Goal: Task Accomplishment & Management: Complete application form

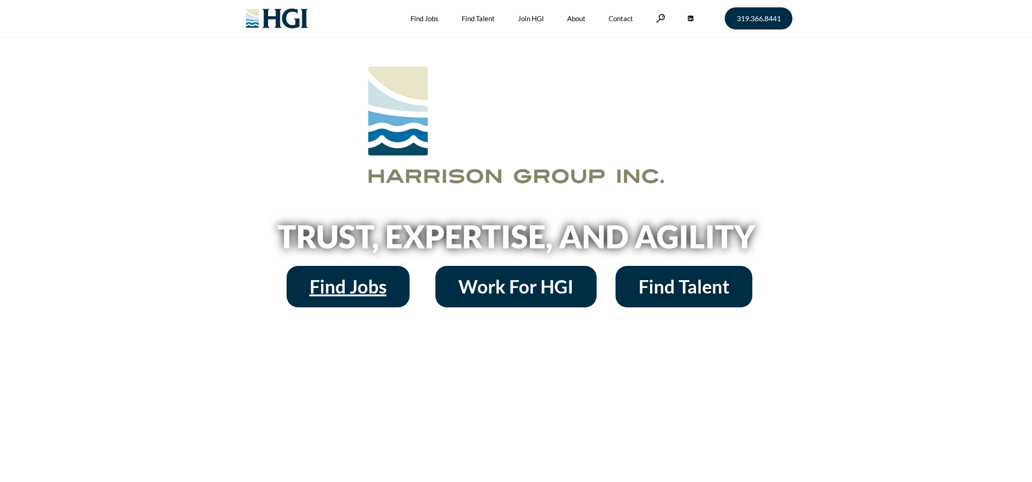
click at [362, 282] on span "Find Jobs" at bounding box center [348, 286] width 77 height 18
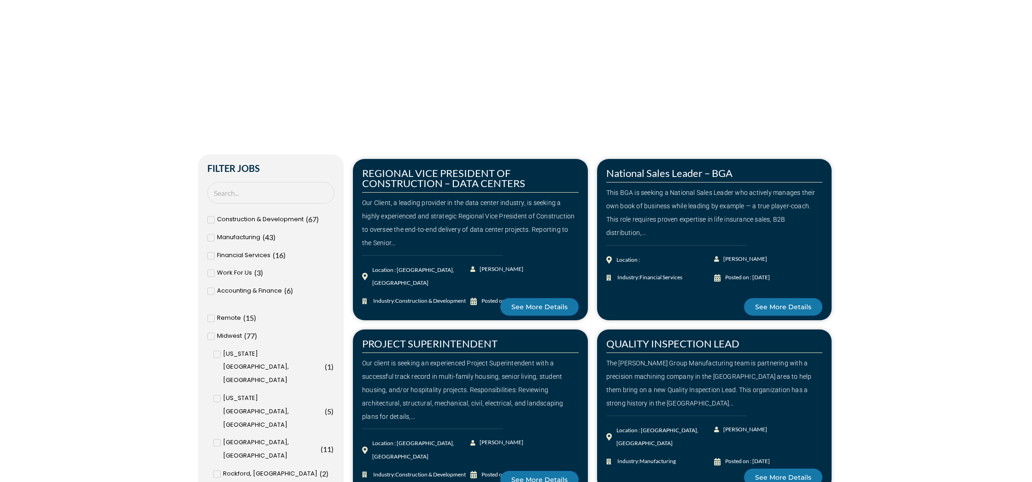
scroll to position [260, 0]
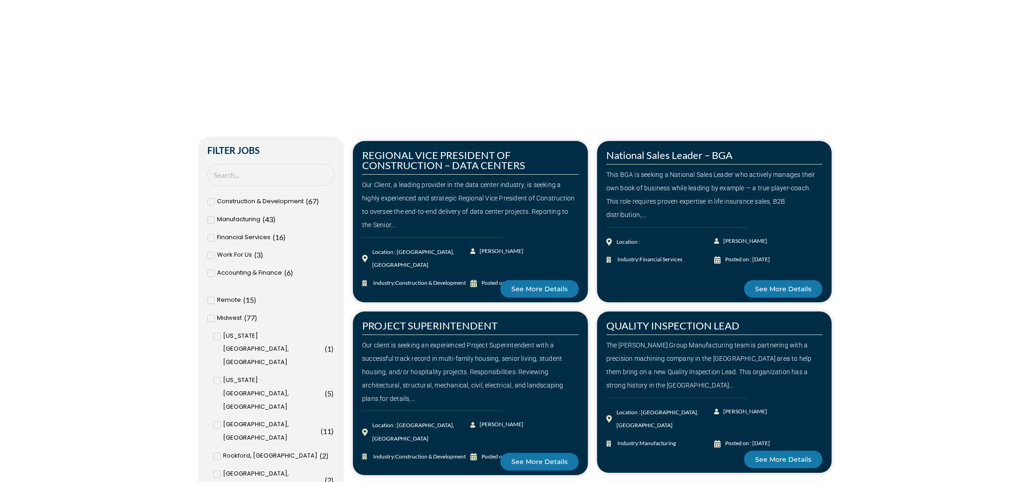
click at [211, 237] on icon at bounding box center [211, 238] width 3 height 6
click at [0, 0] on input "Financial Services ( 16 )" at bounding box center [0, 0] width 0 height 0
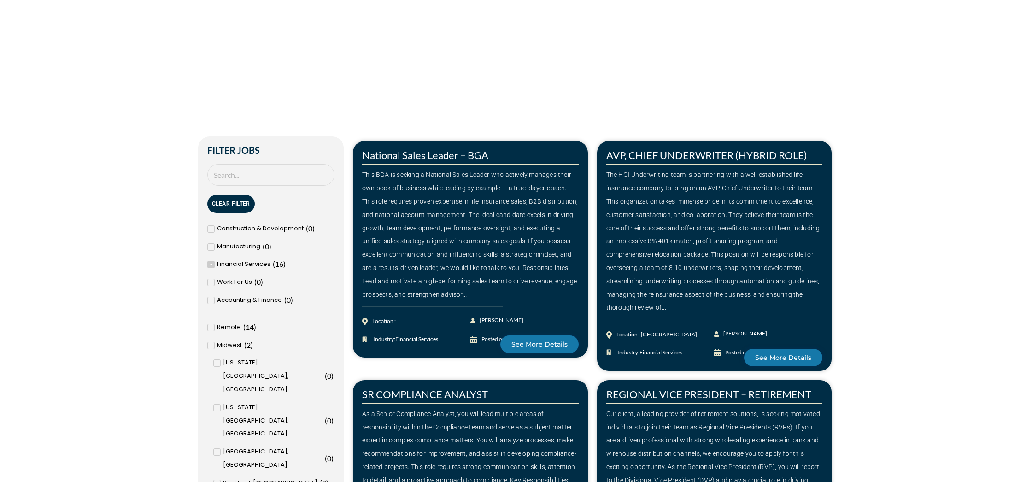
click at [211, 325] on icon at bounding box center [211, 328] width 3 height 6
click at [0, 0] on input "Remote ( 14 )" at bounding box center [0, 0] width 0 height 0
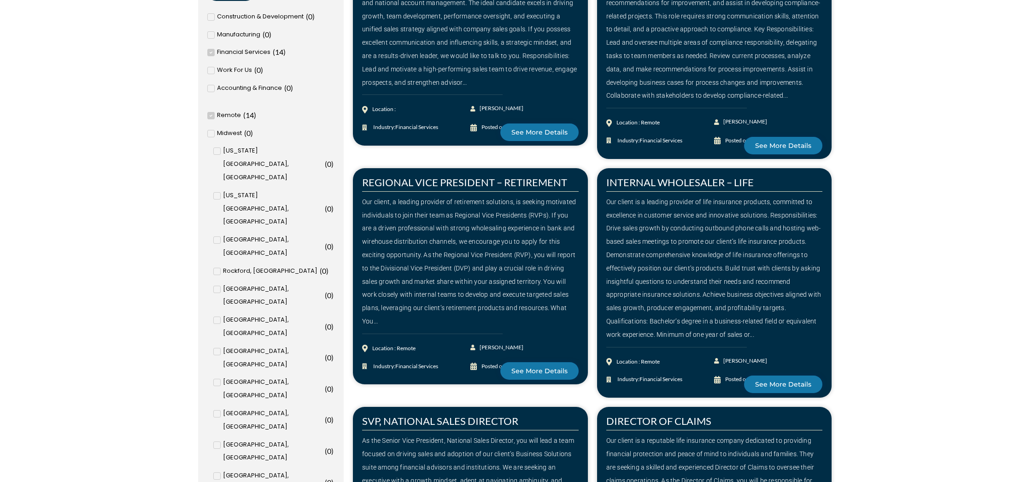
scroll to position [472, 0]
click at [544, 367] on span "See More Details" at bounding box center [539, 370] width 56 height 6
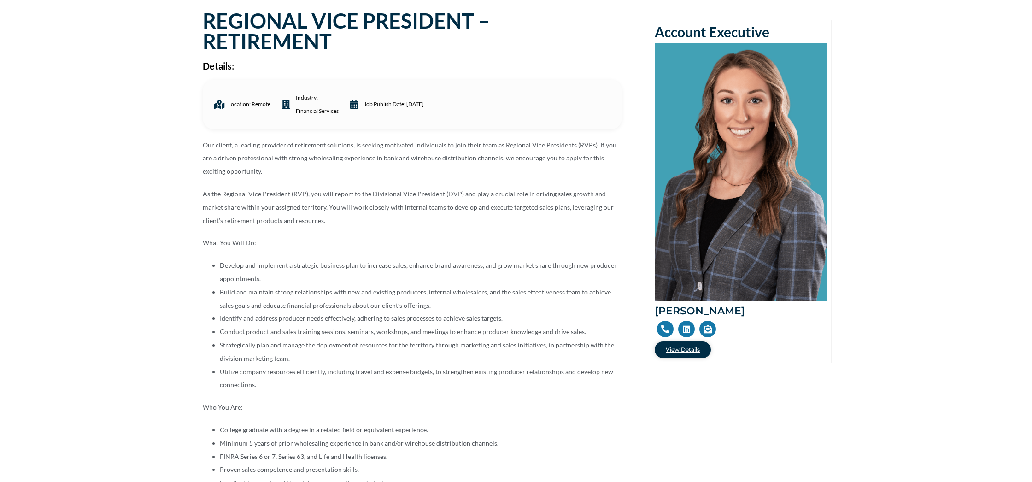
scroll to position [94, 0]
click at [694, 347] on span "View Details" at bounding box center [683, 349] width 34 height 6
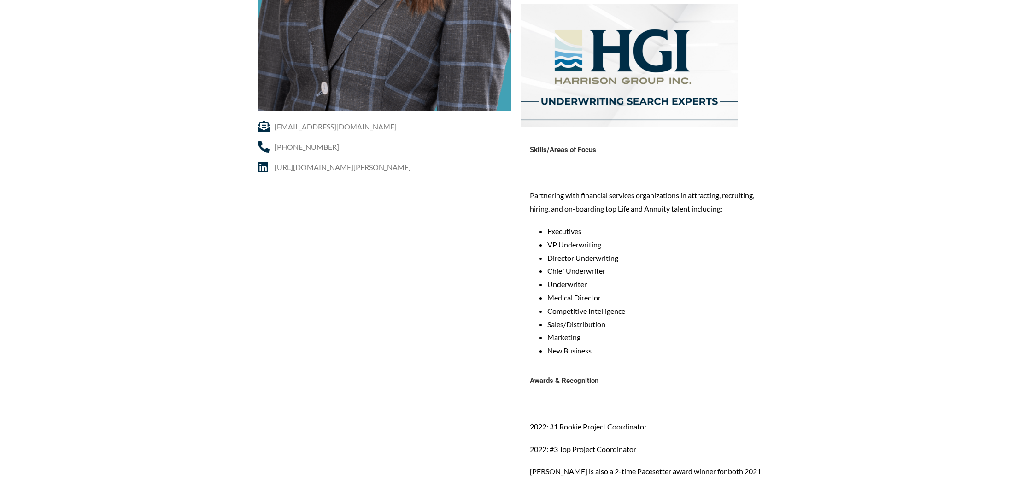
scroll to position [360, 0]
